Goal: Task Accomplishment & Management: Use online tool/utility

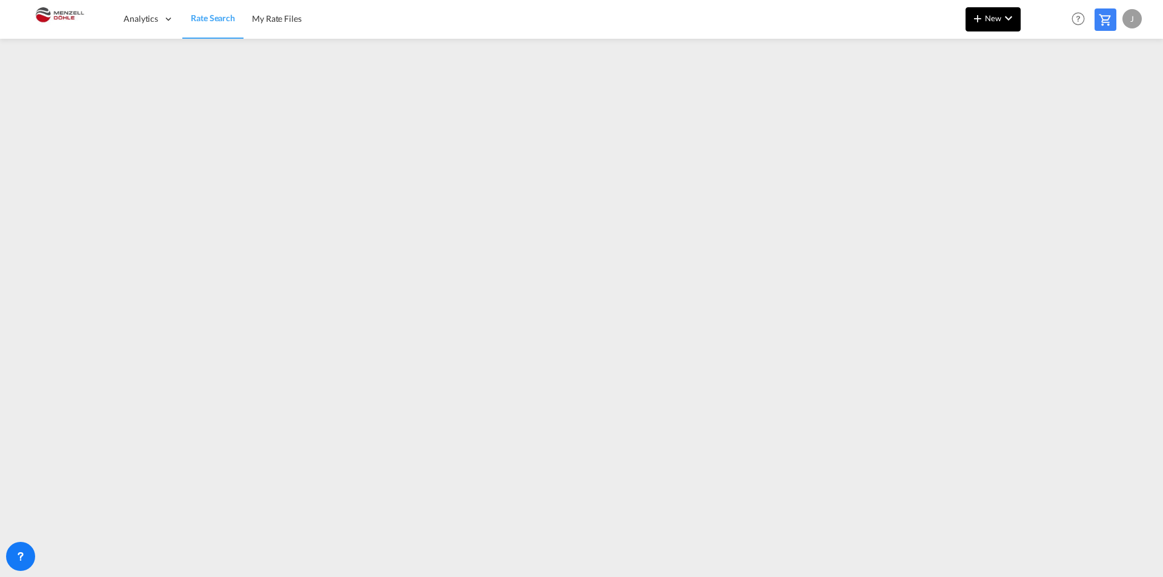
click at [1007, 19] on md-icon "icon-chevron-down" at bounding box center [1008, 18] width 15 height 15
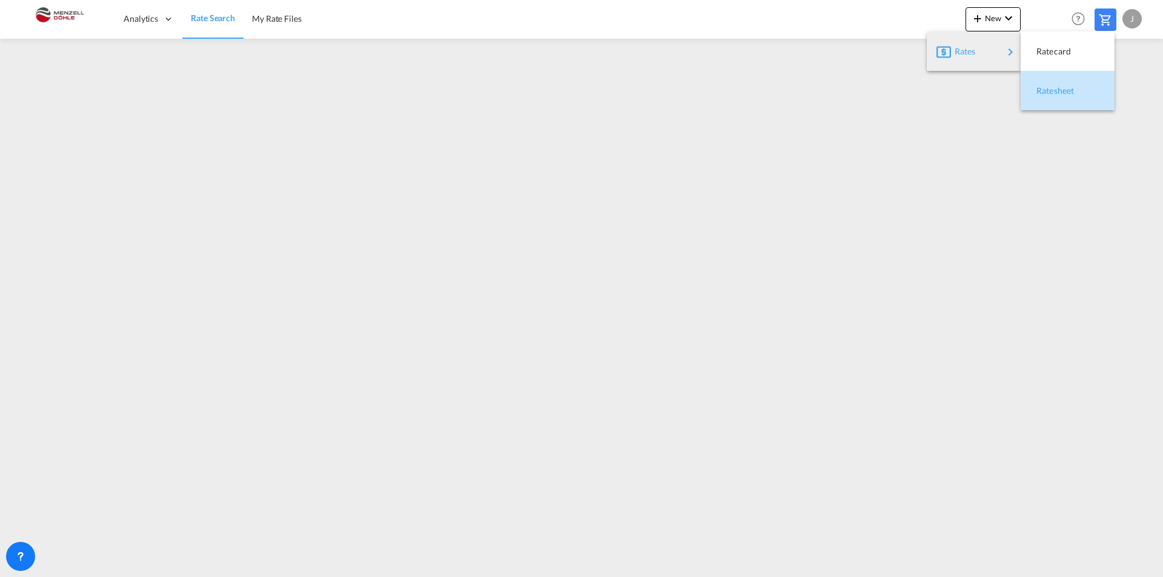
click at [1049, 93] on span "Ratesheet" at bounding box center [1042, 91] width 13 height 24
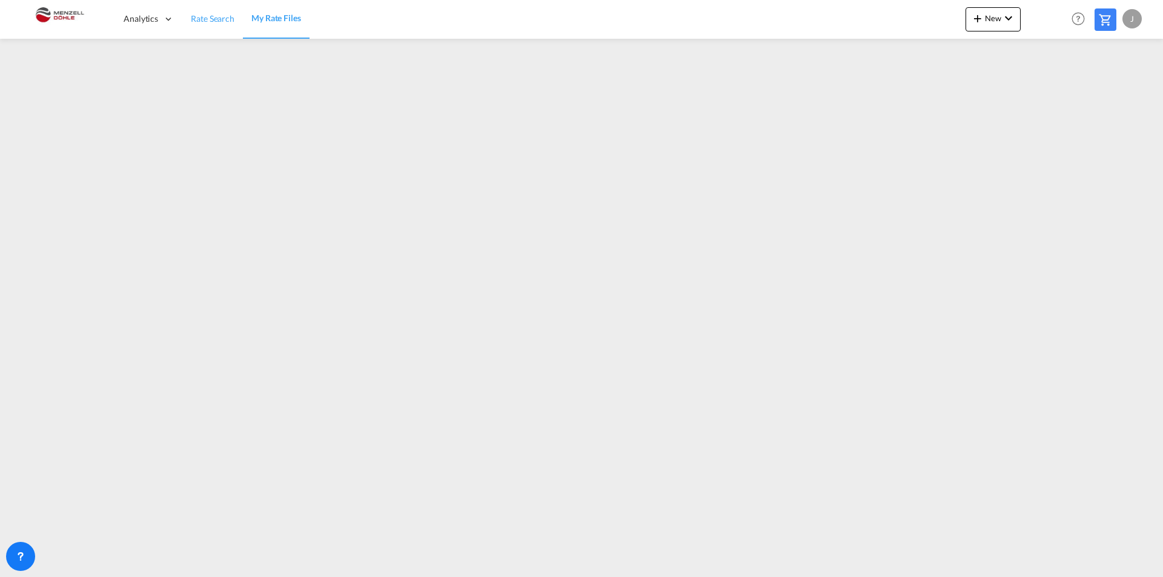
click at [237, 22] on link "Rate Search" at bounding box center [212, 18] width 61 height 39
